Goal: Obtain resource: Obtain resource

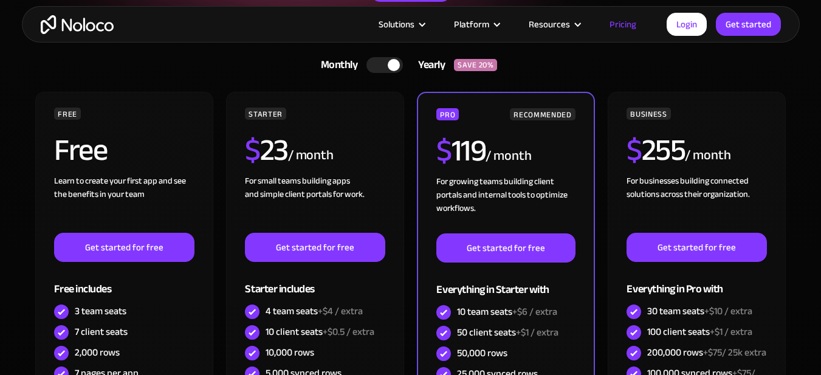
click at [390, 65] on div at bounding box center [394, 65] width 12 height 12
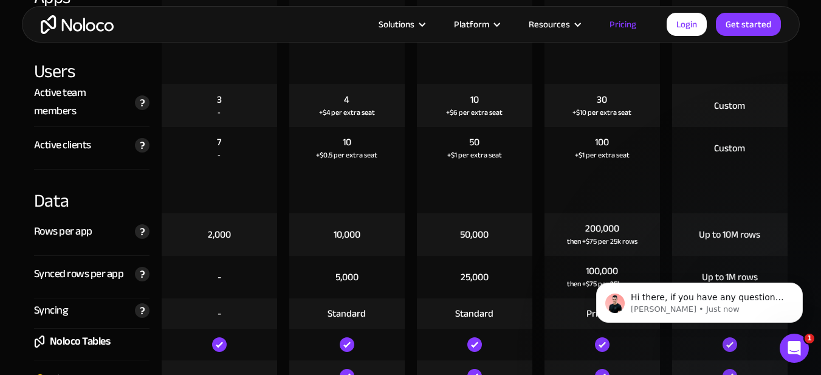
scroll to position [1430, 0]
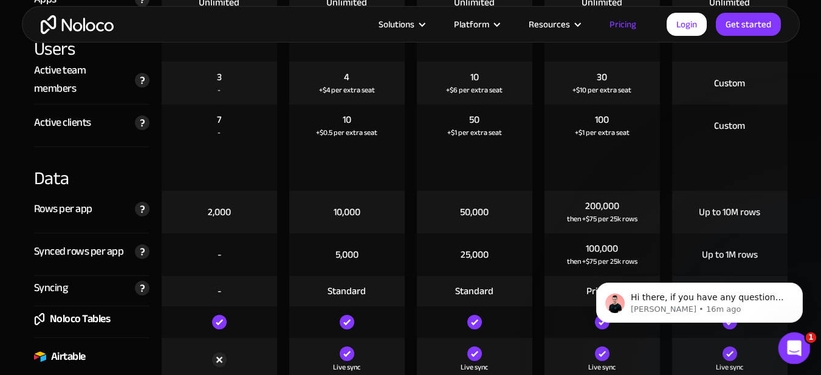
click at [788, 345] on icon "Open Intercom Messenger" at bounding box center [793, 347] width 20 height 20
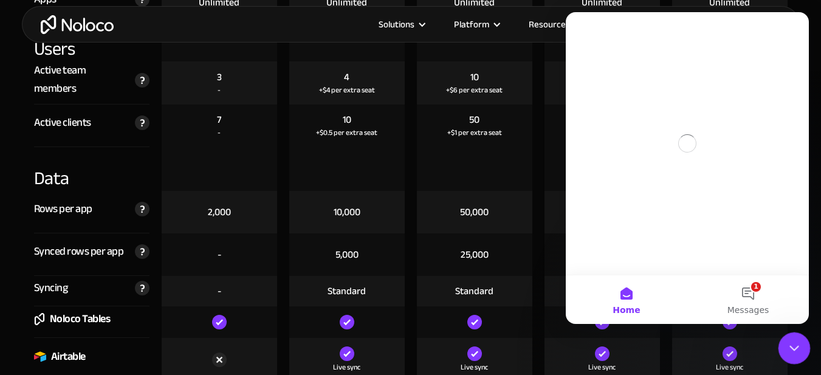
scroll to position [0, 0]
click at [788, 345] on icon "Close Intercom Messenger" at bounding box center [792, 346] width 15 height 15
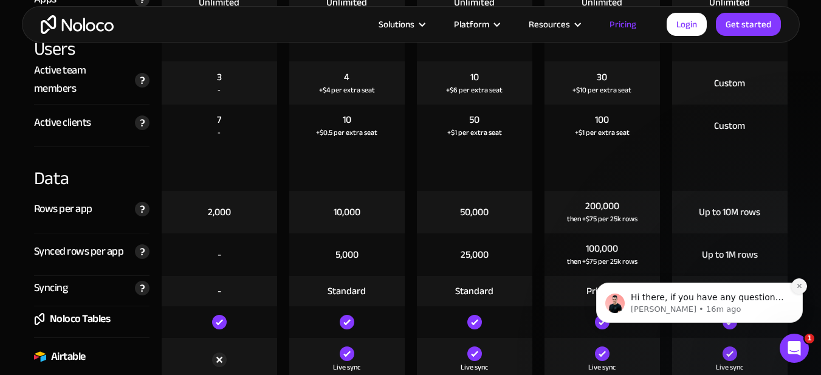
click at [800, 287] on icon "Dismiss notification" at bounding box center [799, 286] width 4 height 4
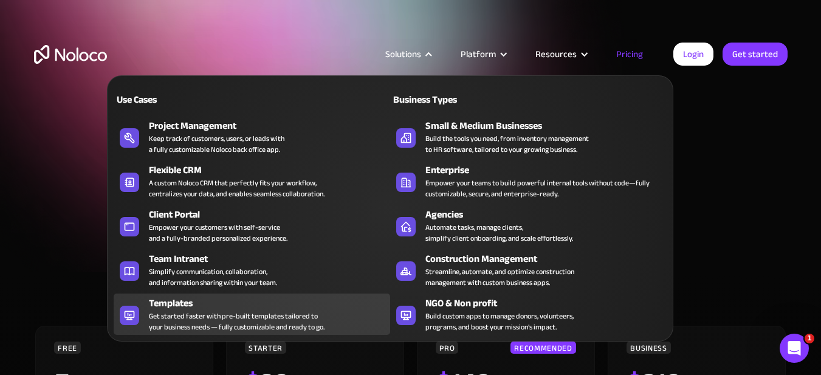
click at [187, 311] on div "Get started faster with pre-built templates tailored to your business needs — f…" at bounding box center [237, 322] width 176 height 22
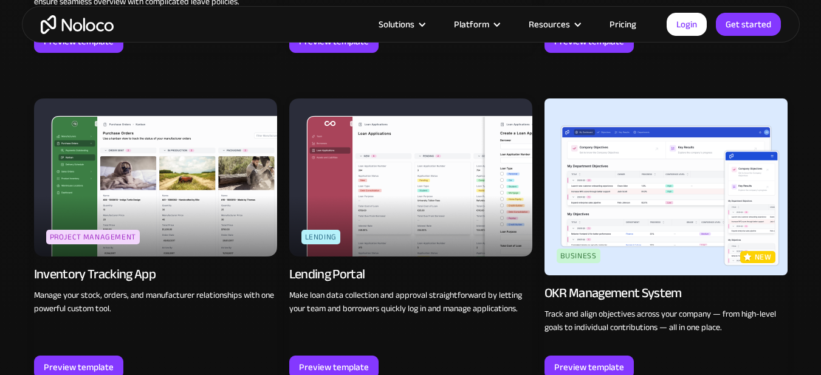
scroll to position [1780, 0]
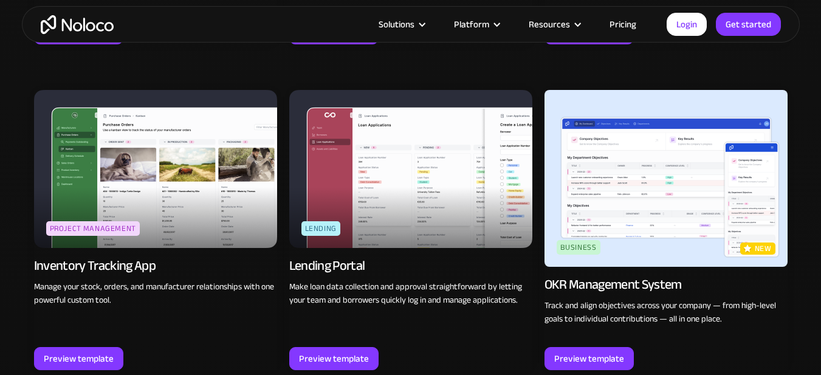
click at [210, 190] on img at bounding box center [155, 169] width 243 height 158
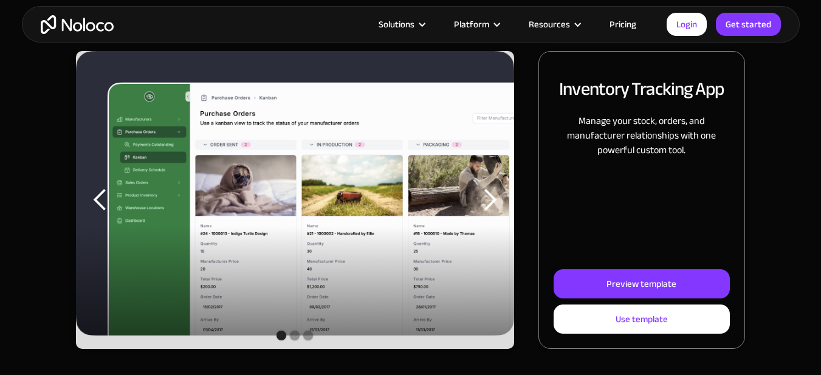
scroll to position [195, 0]
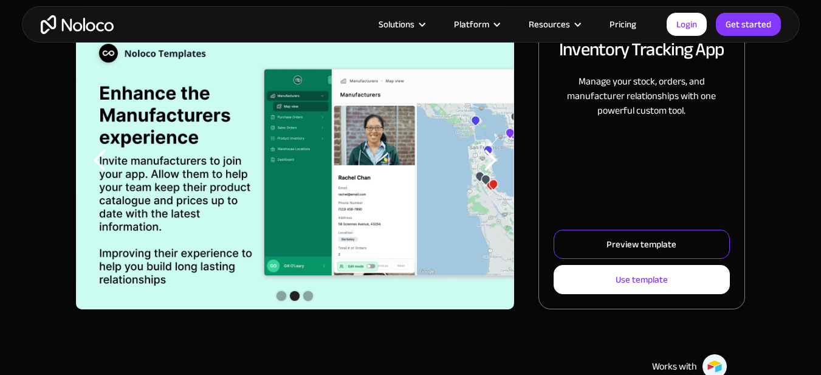
click at [705, 248] on link "Preview template" at bounding box center [642, 244] width 176 height 29
